Goal: Task Accomplishment & Management: Use online tool/utility

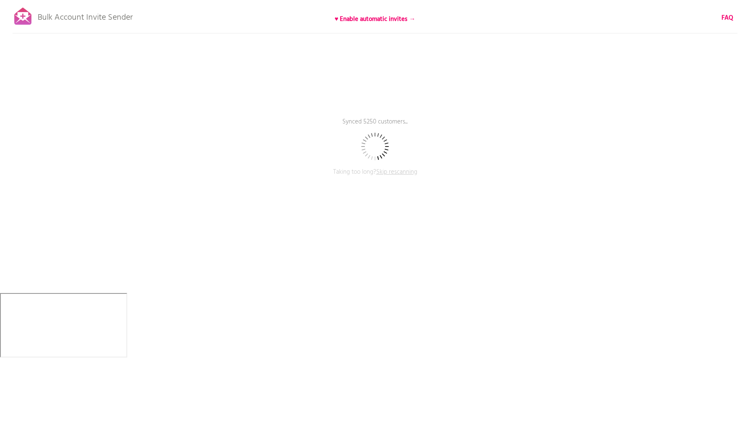
click at [402, 173] on span "Skip rescanning" at bounding box center [396, 172] width 41 height 10
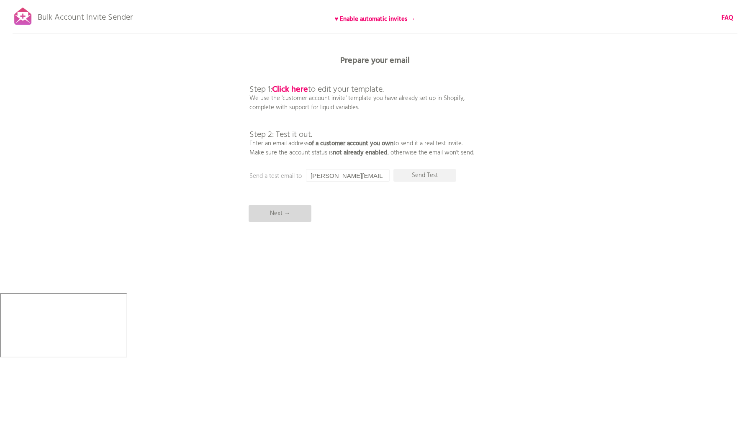
click at [297, 216] on p "Next →" at bounding box center [280, 213] width 63 height 17
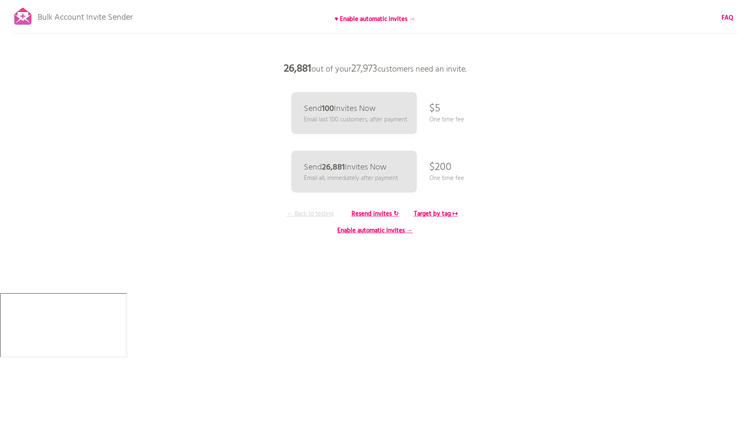
click at [306, 211] on p "← Back to testing" at bounding box center [310, 213] width 63 height 9
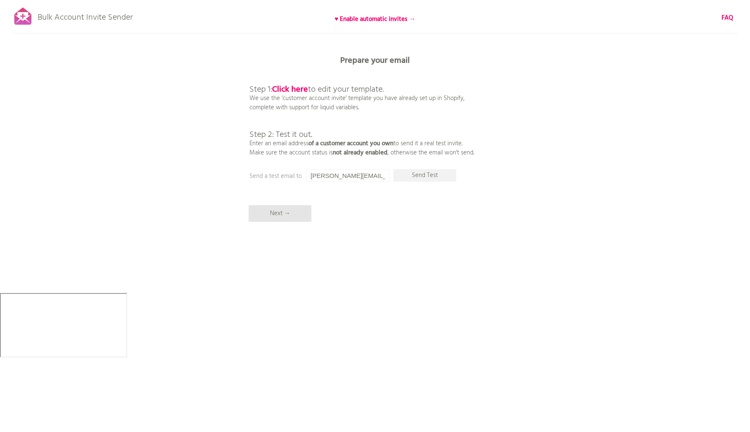
click at [368, 279] on div "Bulk Account Invite Sender ♥ Enable automatic invites → FAQ Skipped syncing cus…" at bounding box center [375, 146] width 750 height 293
click at [285, 220] on p "Next →" at bounding box center [280, 213] width 63 height 17
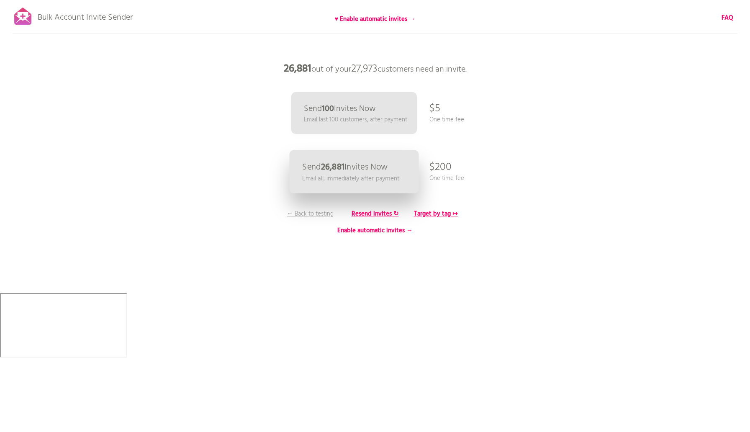
click at [351, 163] on p "Send 26,881 Invites Now" at bounding box center [344, 167] width 85 height 9
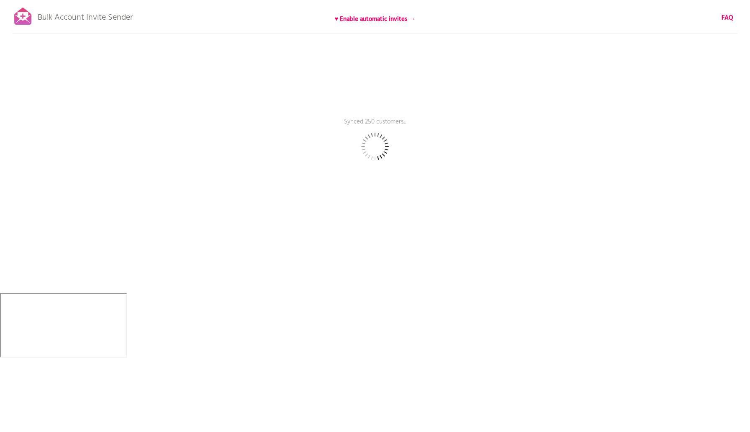
click at [373, 190] on div "Bulk Account Invite Sender ♥ Enable automatic invites → FAQ Synced 250 customer…" at bounding box center [375, 146] width 750 height 293
click at [396, 175] on span "Skip rescanning" at bounding box center [396, 172] width 41 height 10
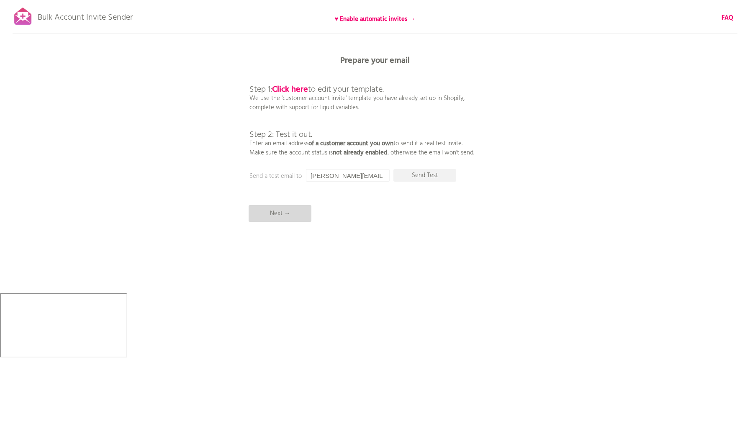
click at [285, 220] on p "Next →" at bounding box center [280, 213] width 63 height 17
